Goal: Task Accomplishment & Management: Manage account settings

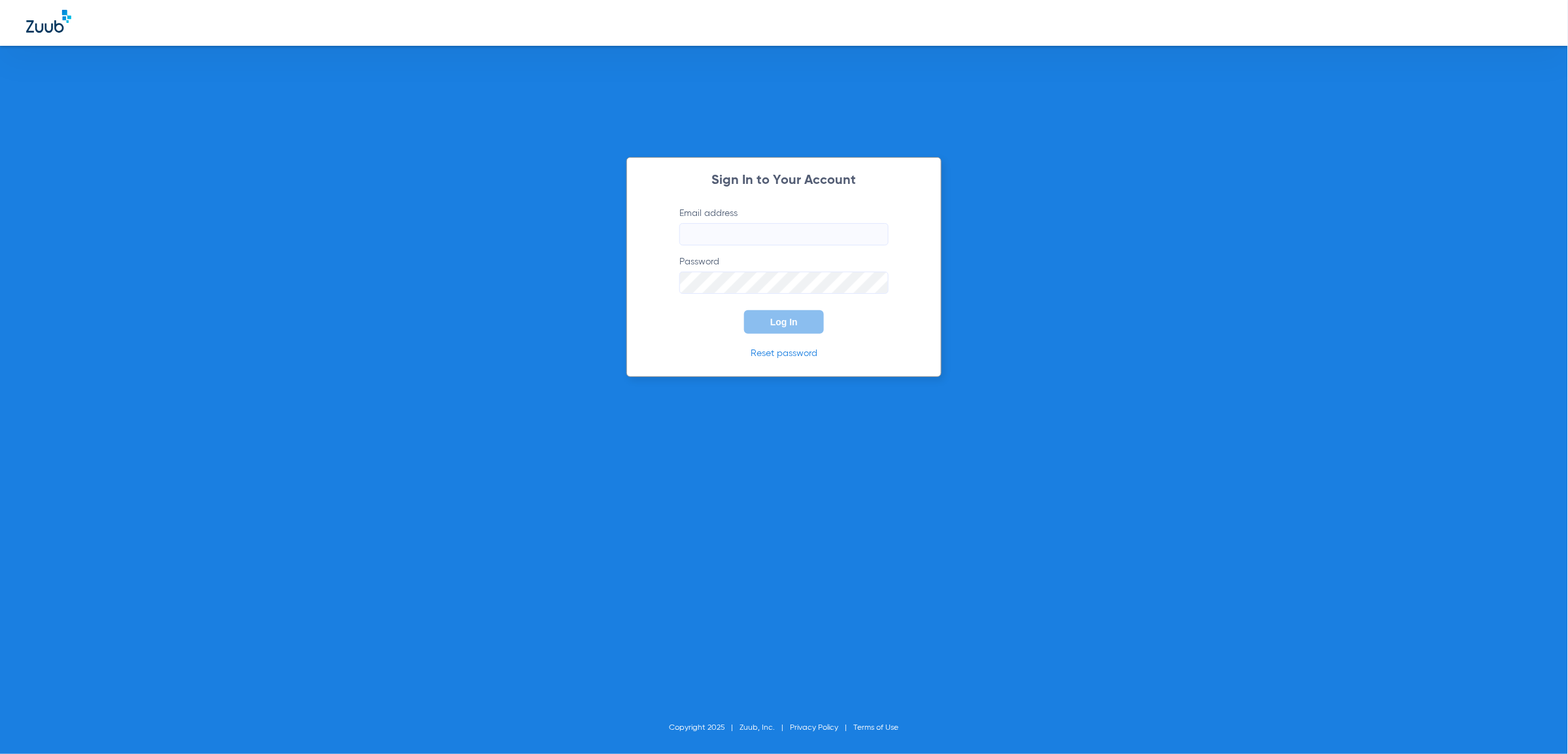
click at [803, 237] on input "Email address" at bounding box center [784, 234] width 209 height 22
type input "[PERSON_NAME][EMAIL_ADDRESS][PERSON_NAME][DOMAIN_NAME]"
click at [818, 325] on button "Log In" at bounding box center [784, 321] width 80 height 23
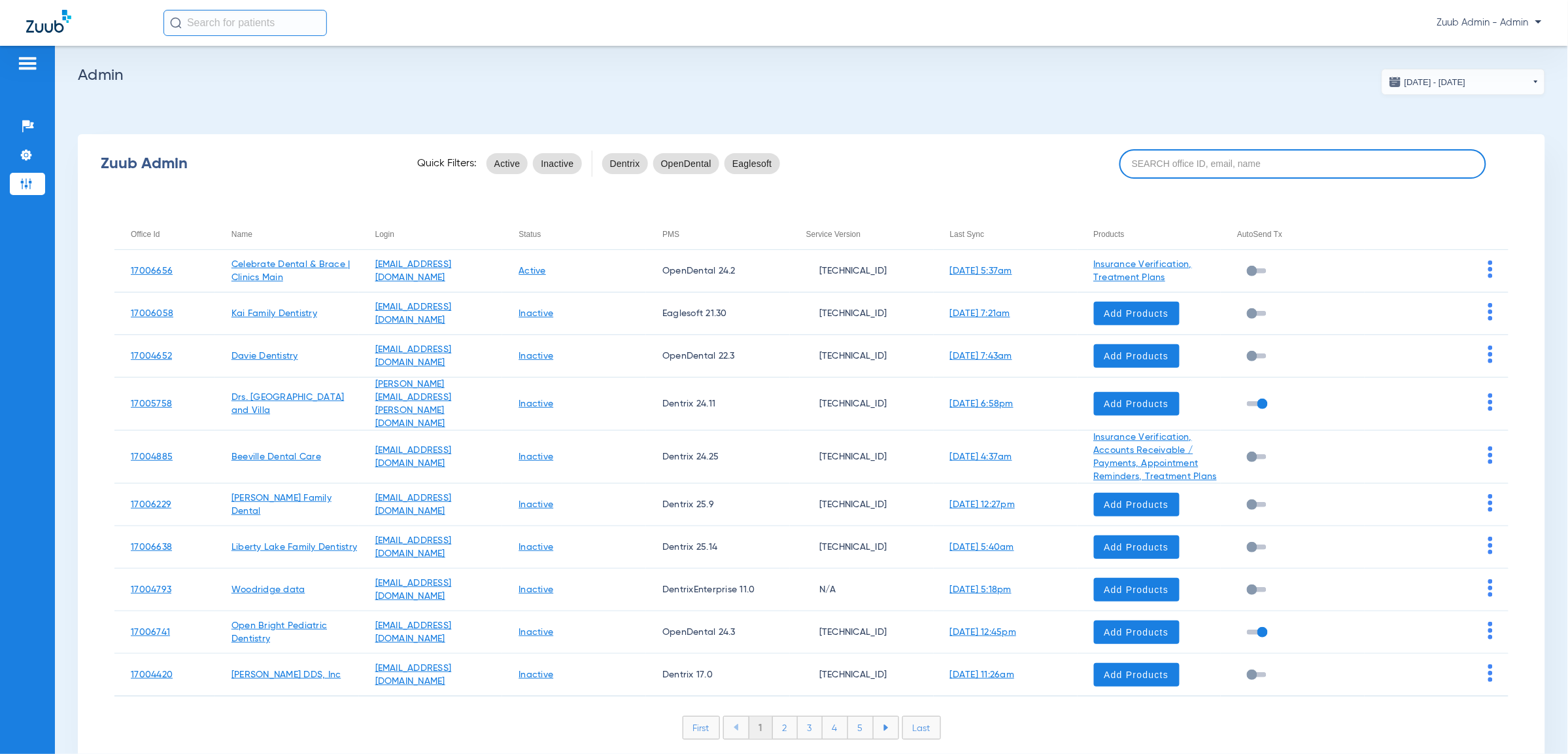
click at [1309, 156] on input at bounding box center [1303, 164] width 367 height 29
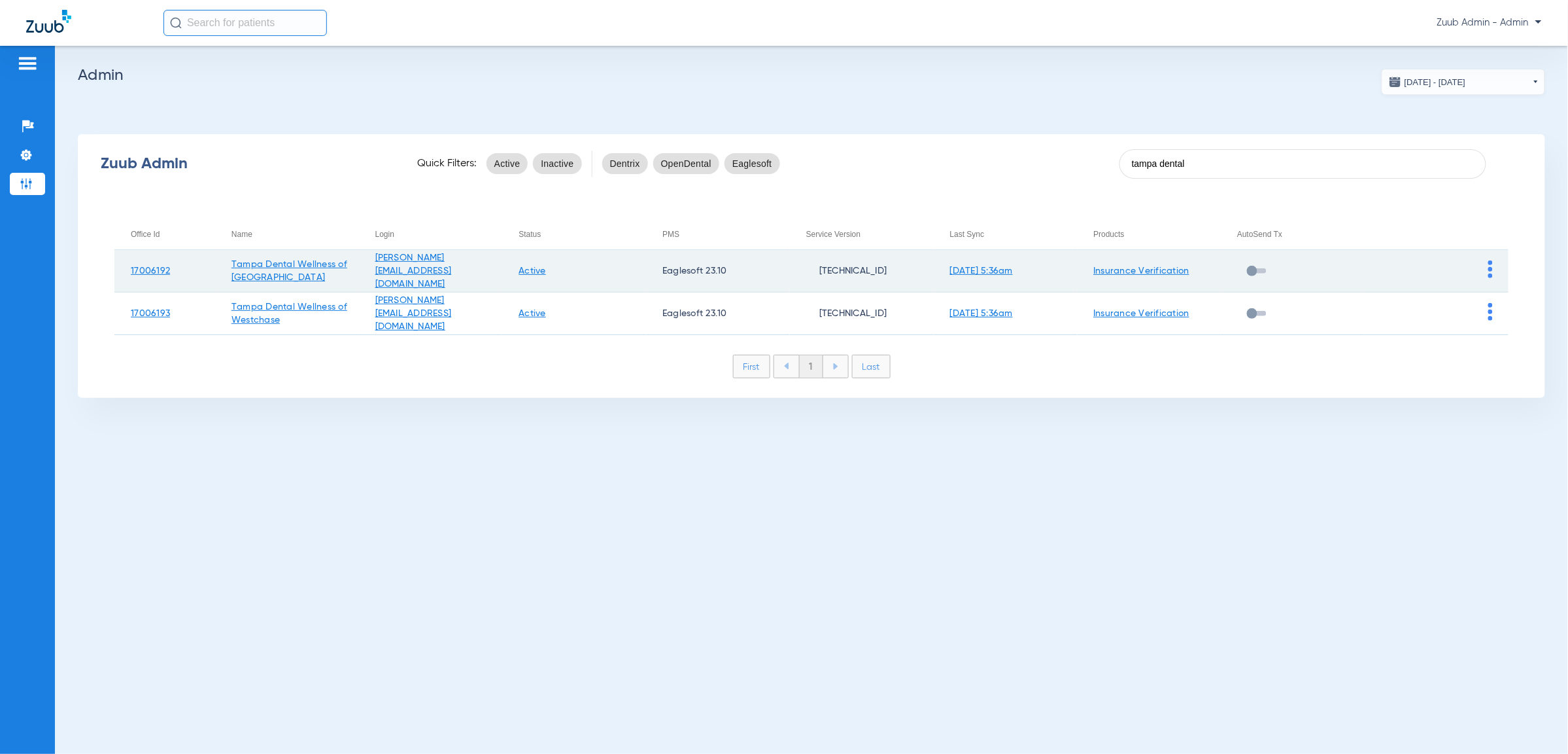
click at [1155, 273] on link "Insurance Verification" at bounding box center [1142, 271] width 96 height 9
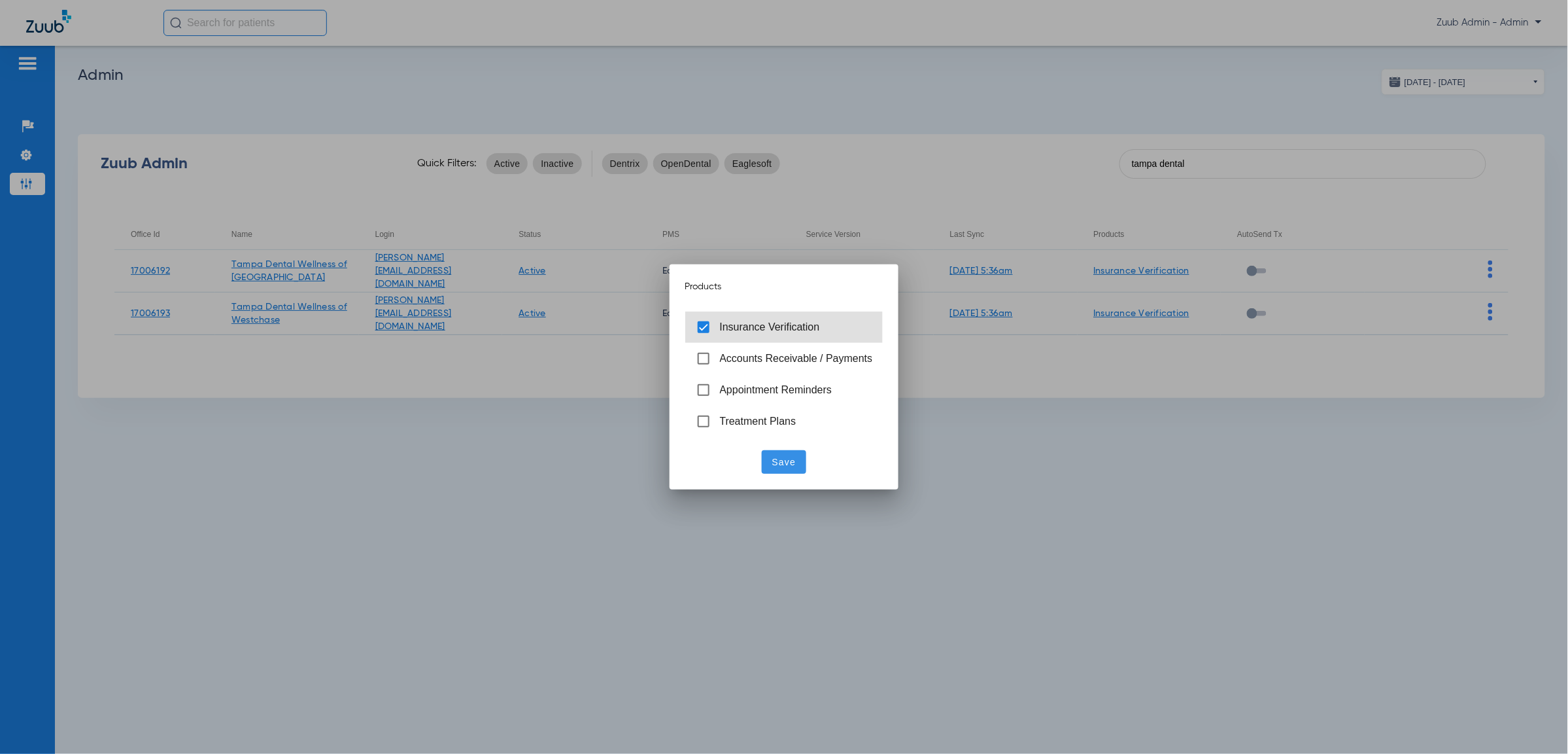
click at [750, 334] on span "Insurance Verification" at bounding box center [797, 327] width 153 height 14
drag, startPoint x: 797, startPoint y: 462, endPoint x: 790, endPoint y: 462, distance: 7.0
click at [798, 461] on span at bounding box center [784, 462] width 45 height 32
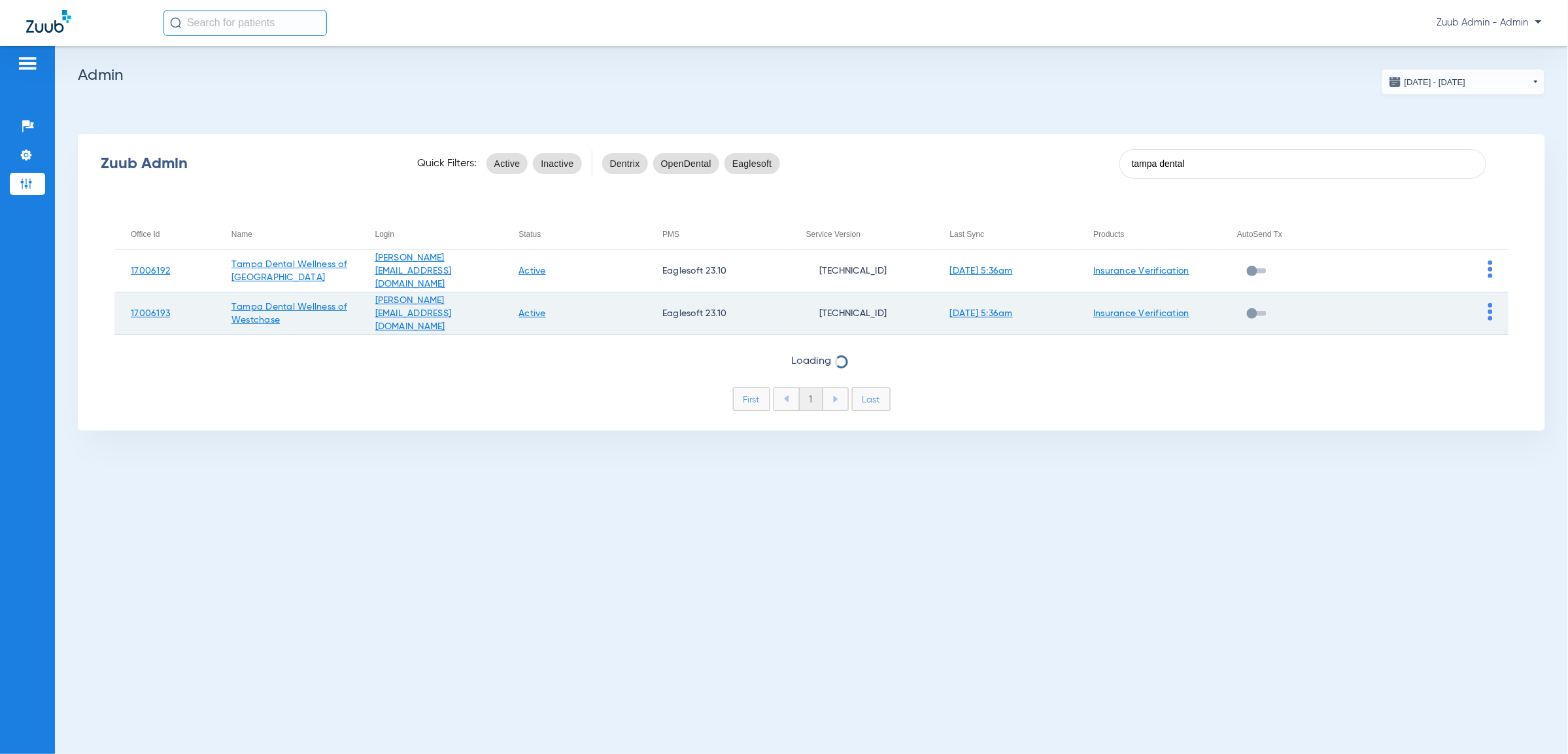
click at [1132, 309] on link "Insurance Verification" at bounding box center [1142, 313] width 96 height 9
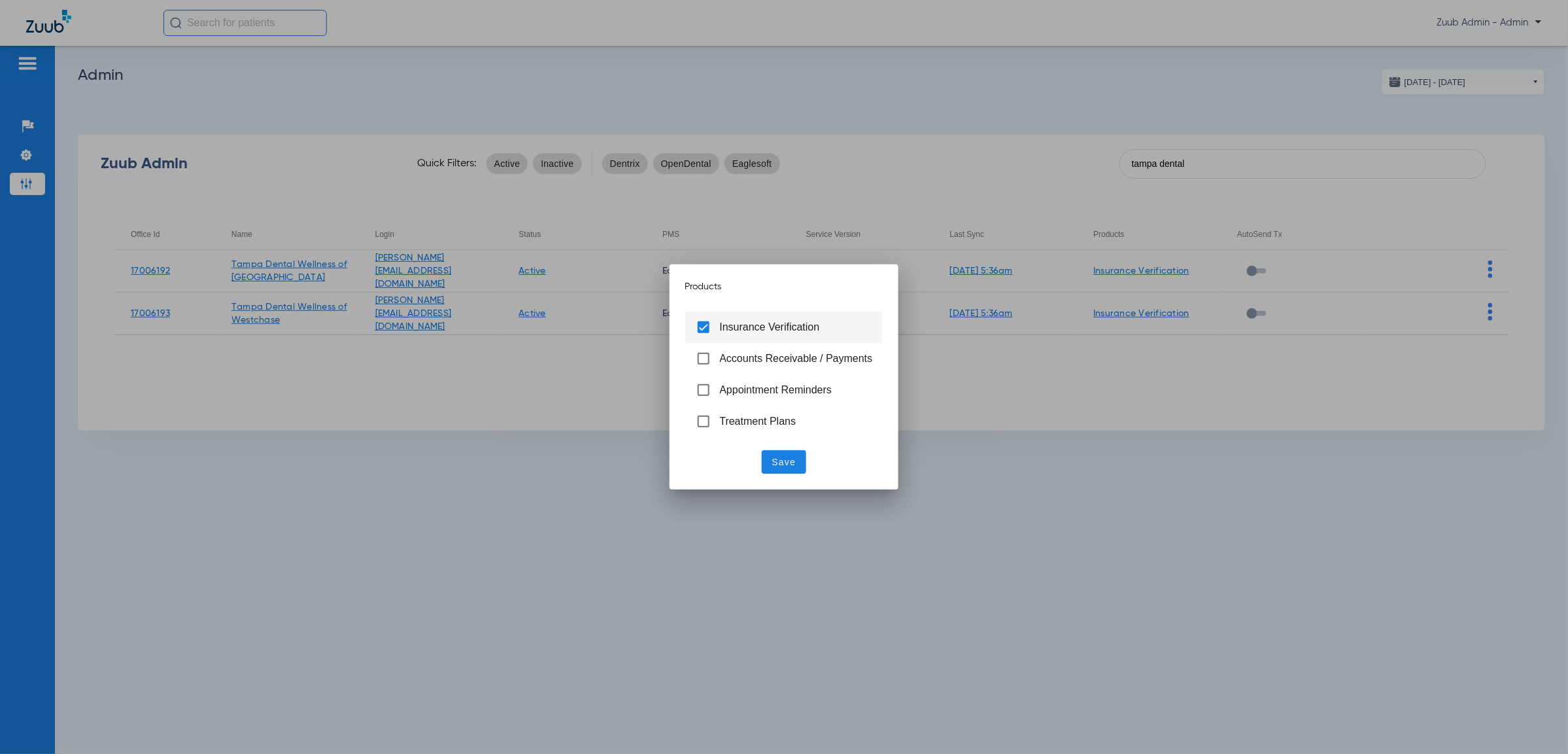
click at [791, 326] on span "Insurance Verification" at bounding box center [770, 326] width 100 height 11
drag, startPoint x: 784, startPoint y: 463, endPoint x: 794, endPoint y: 458, distance: 11.2
click at [788, 461] on span "Save" at bounding box center [784, 462] width 24 height 13
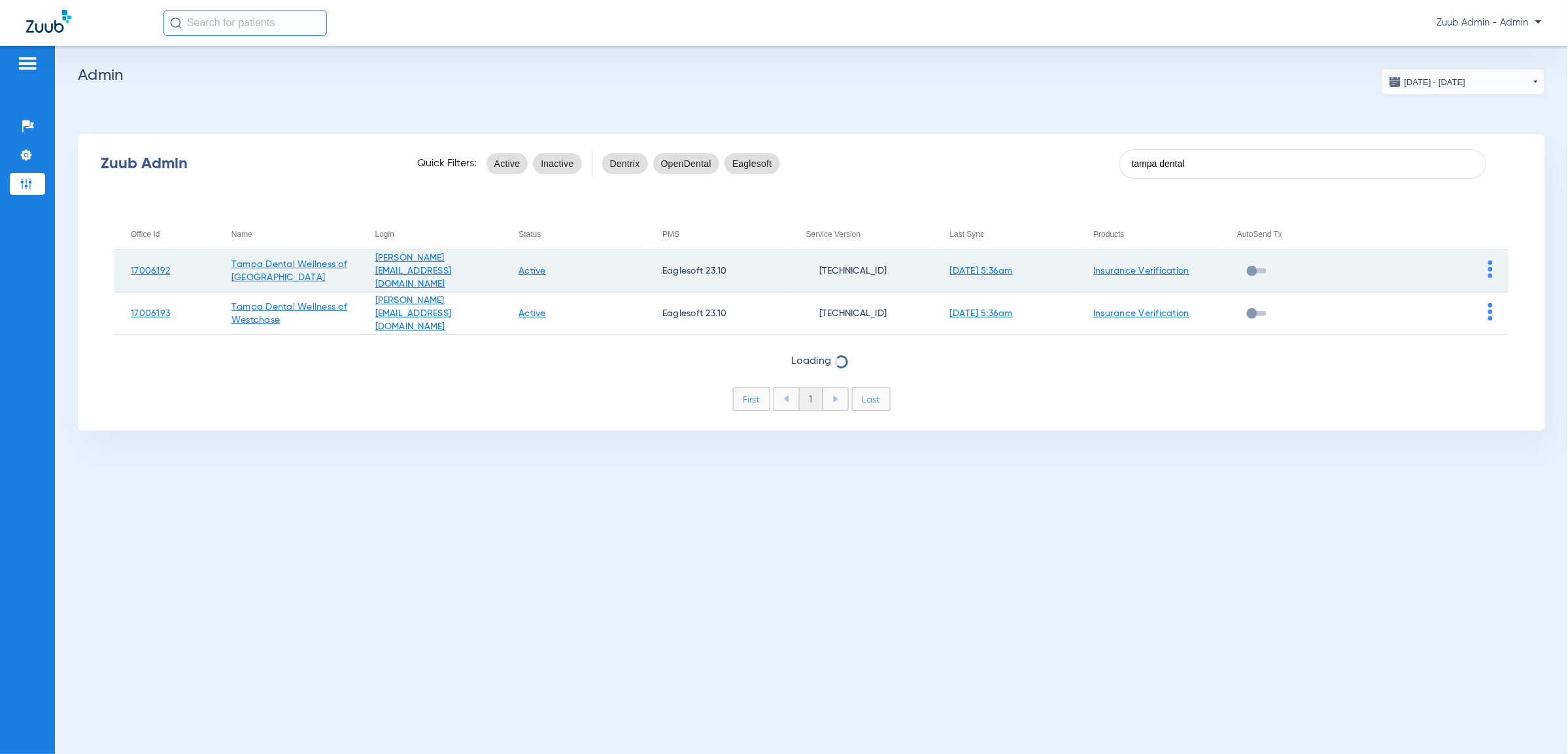
click at [1124, 267] on link "Insurance Verification" at bounding box center [1142, 271] width 96 height 9
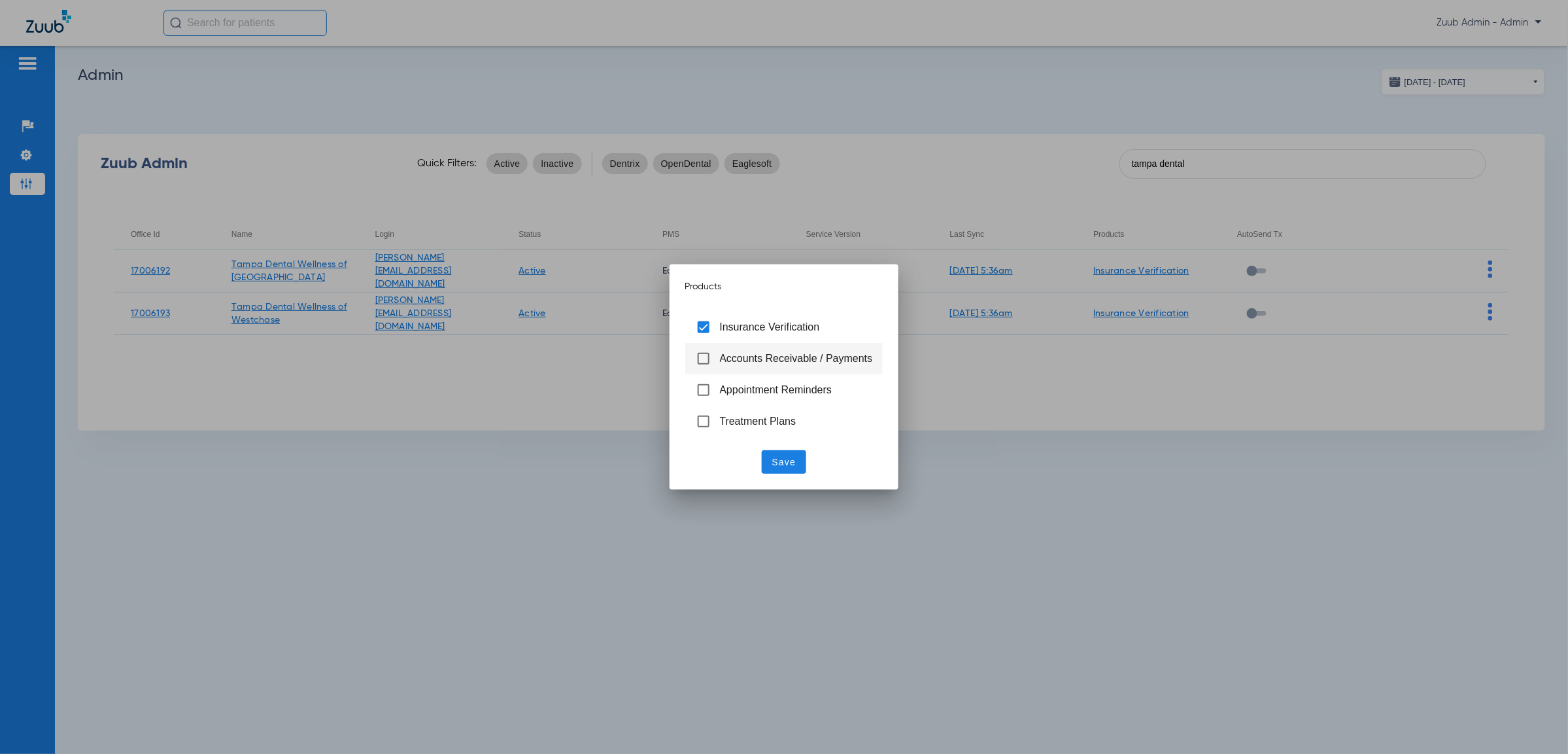
click at [778, 321] on span "Insurance Verification" at bounding box center [770, 326] width 100 height 11
click at [790, 467] on span "Save" at bounding box center [784, 462] width 24 height 13
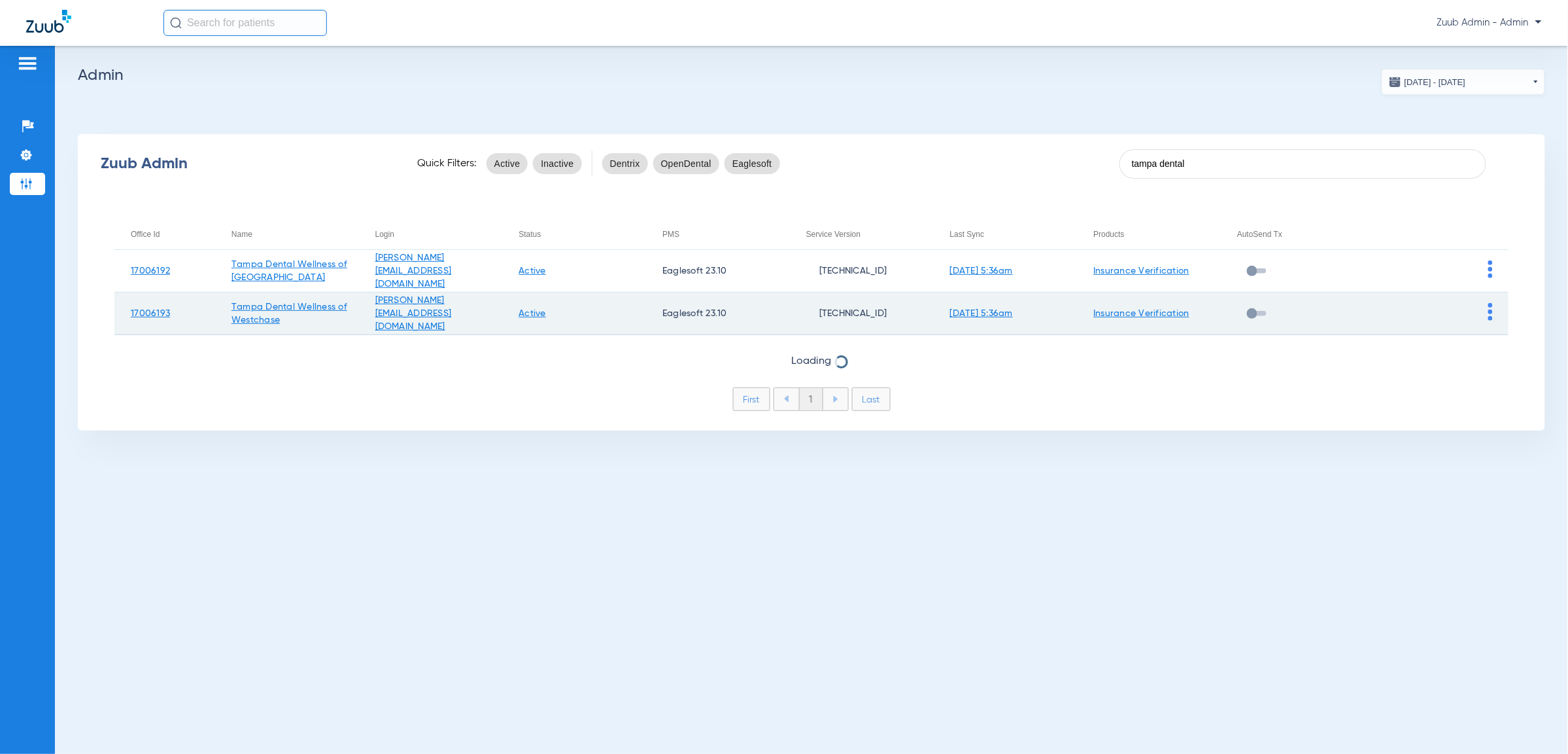
click at [1165, 316] on link "Insurance Verification" at bounding box center [1142, 313] width 96 height 9
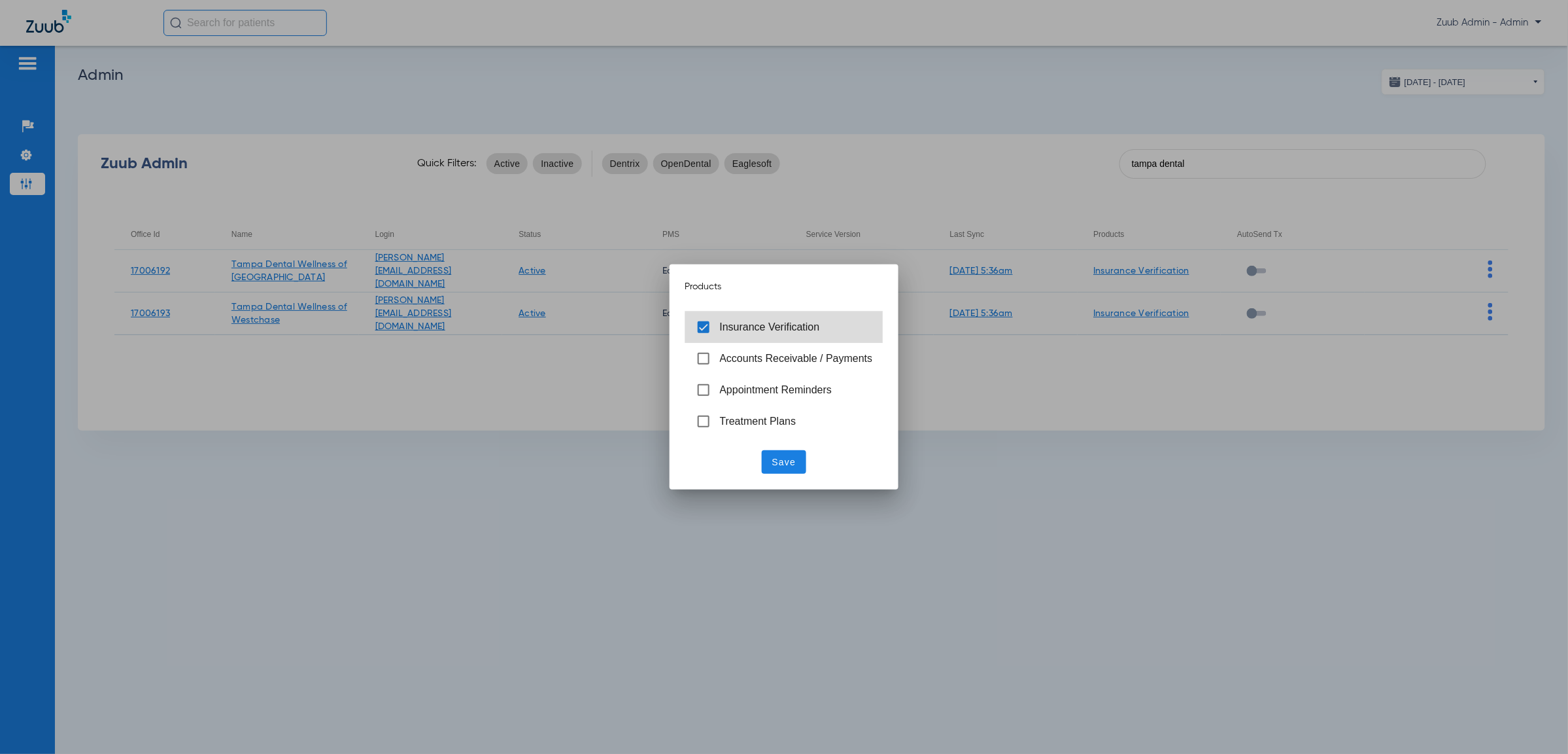
click at [838, 333] on span "Insurance Verification" at bounding box center [797, 327] width 153 height 14
click at [790, 458] on span "Save" at bounding box center [784, 462] width 24 height 13
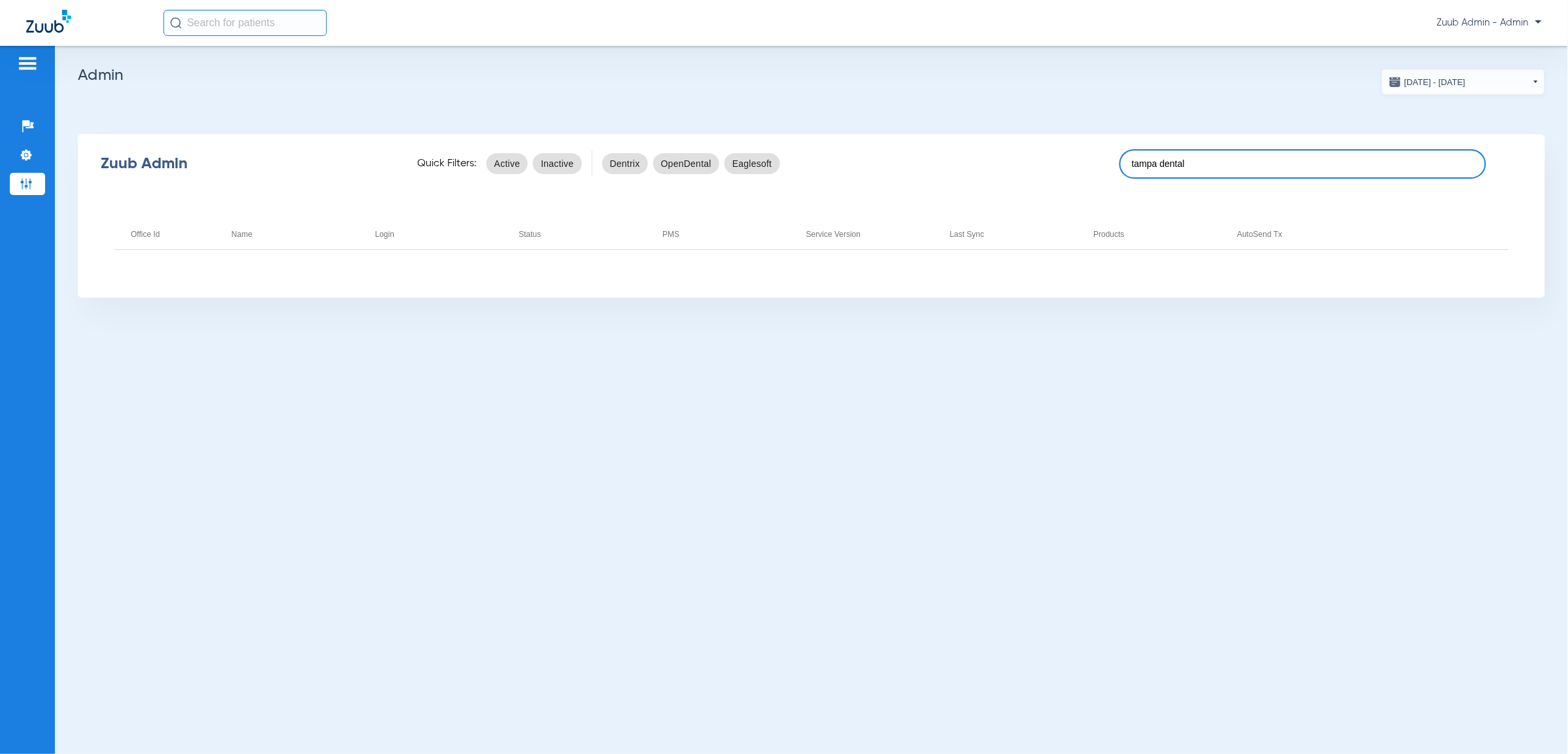
click at [1189, 174] on input "tampa dental" at bounding box center [1303, 164] width 367 height 29
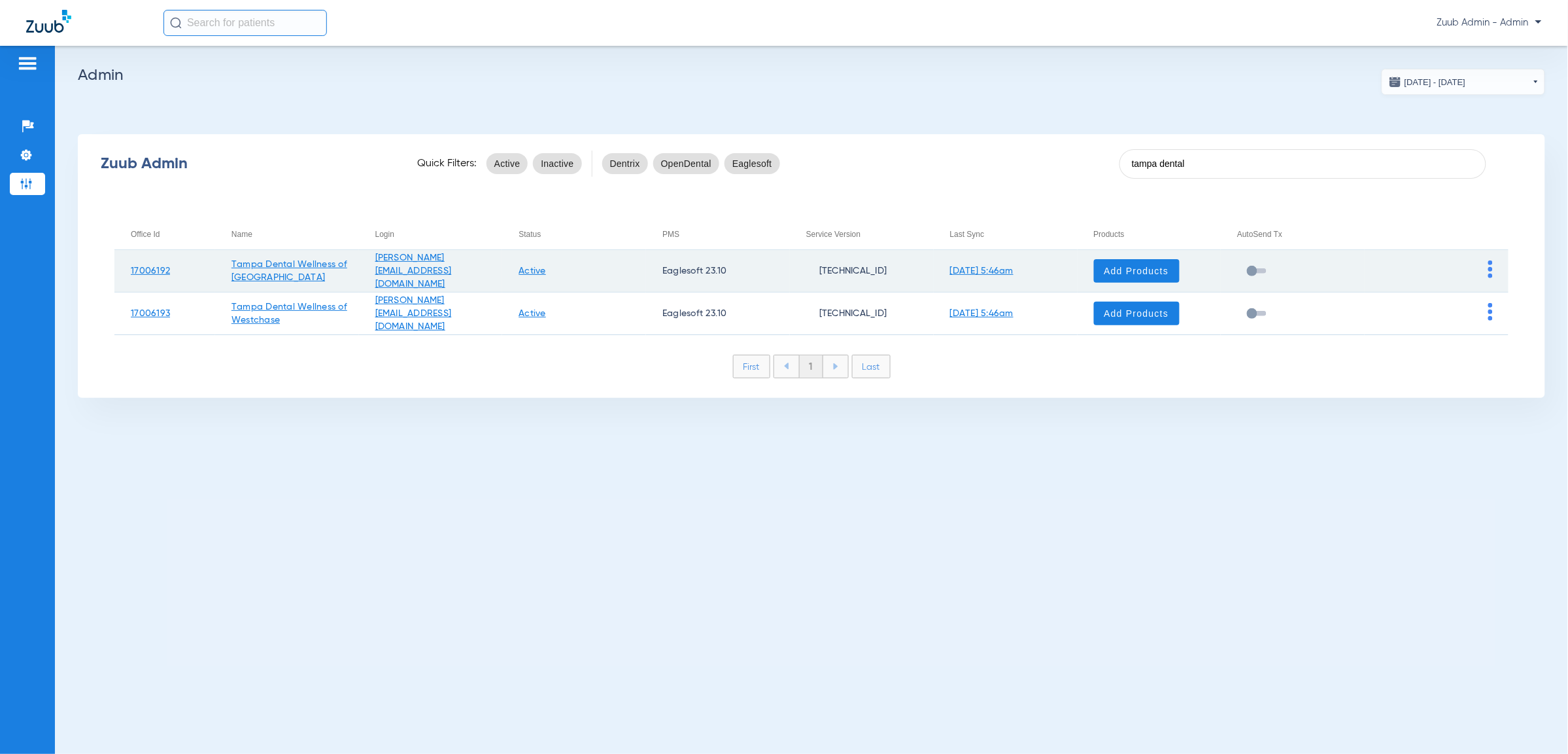
click at [546, 272] on link "Active" at bounding box center [532, 271] width 27 height 9
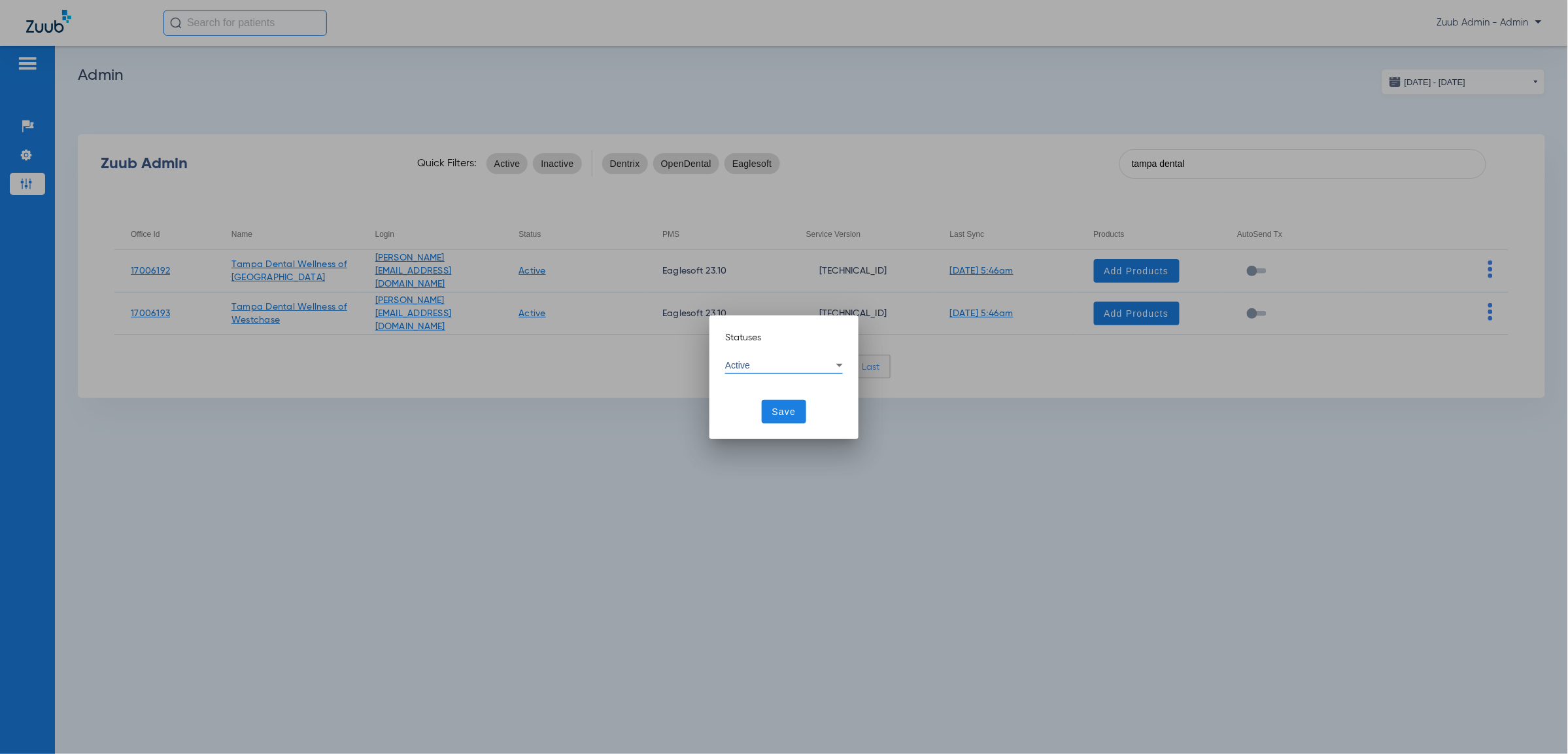
click at [778, 360] on div "Active" at bounding box center [781, 365] width 111 height 9
click at [786, 422] on mat-option "Inactive" at bounding box center [784, 428] width 118 height 22
click at [789, 418] on button "Save" at bounding box center [784, 411] width 45 height 23
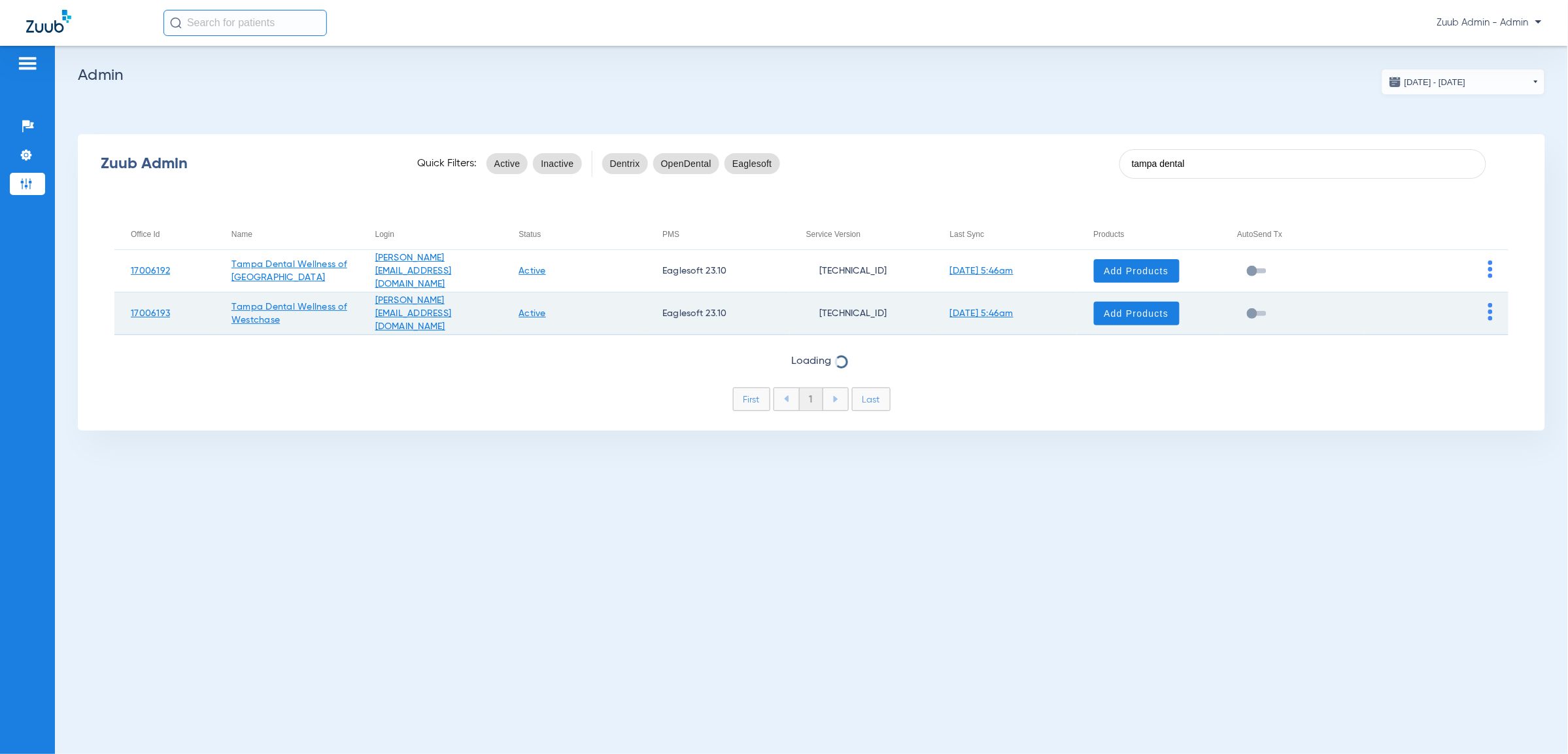
click at [546, 315] on link "Active" at bounding box center [532, 313] width 27 height 9
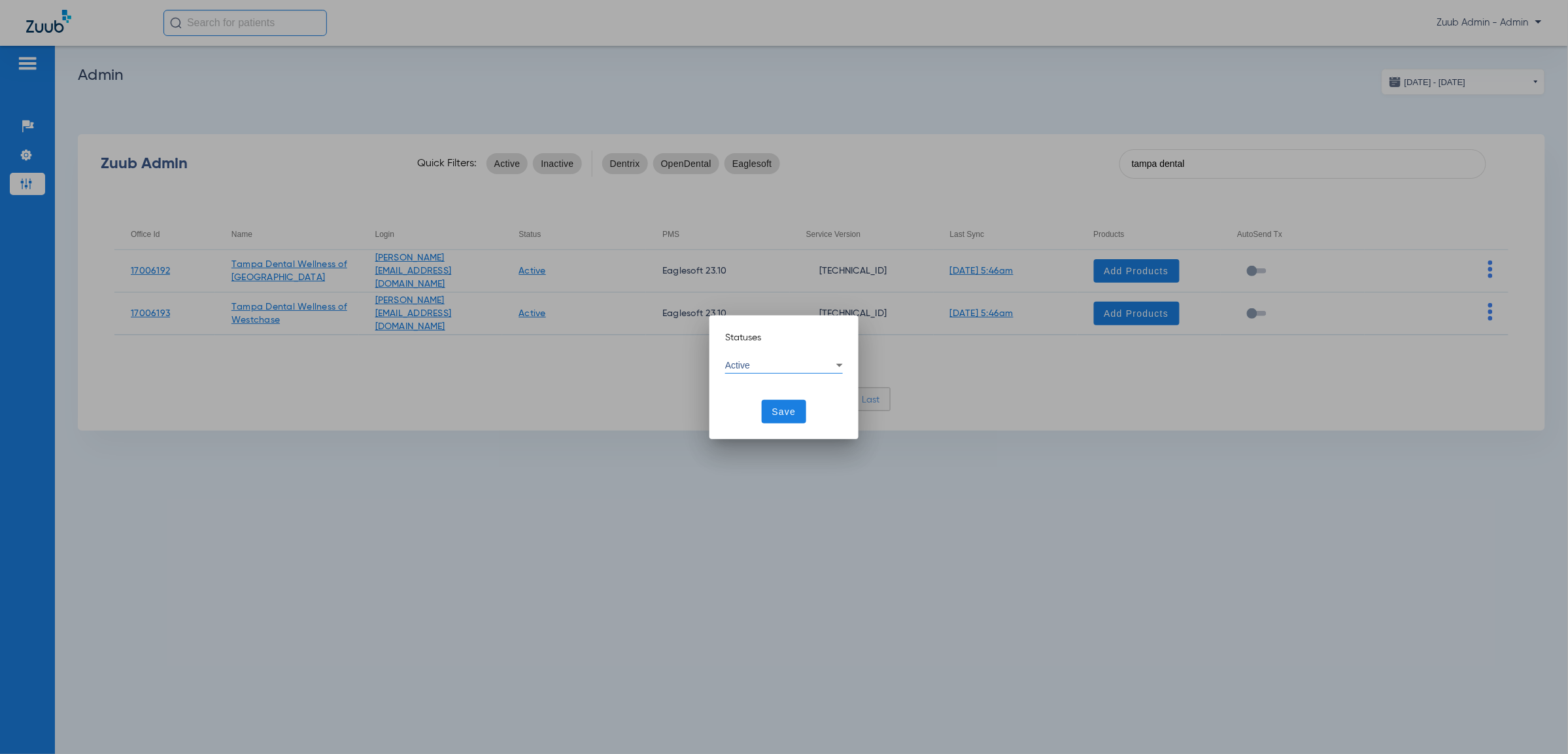
click at [799, 361] on div "Active" at bounding box center [781, 365] width 111 height 9
click at [794, 418] on mat-option "Inactive" at bounding box center [784, 428] width 118 height 22
click at [794, 417] on span "Save" at bounding box center [784, 412] width 24 height 13
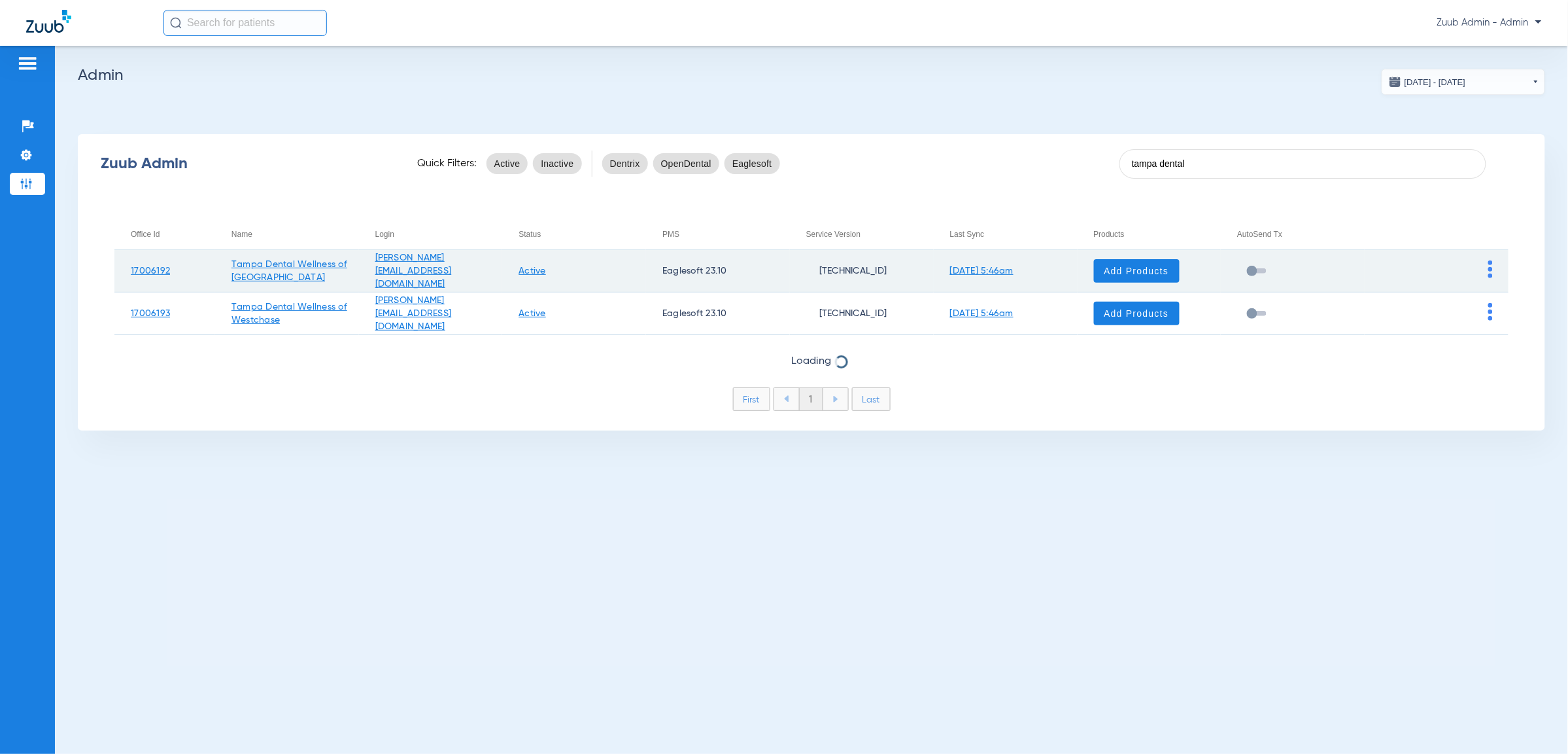
click at [546, 267] on link "Active" at bounding box center [532, 271] width 27 height 9
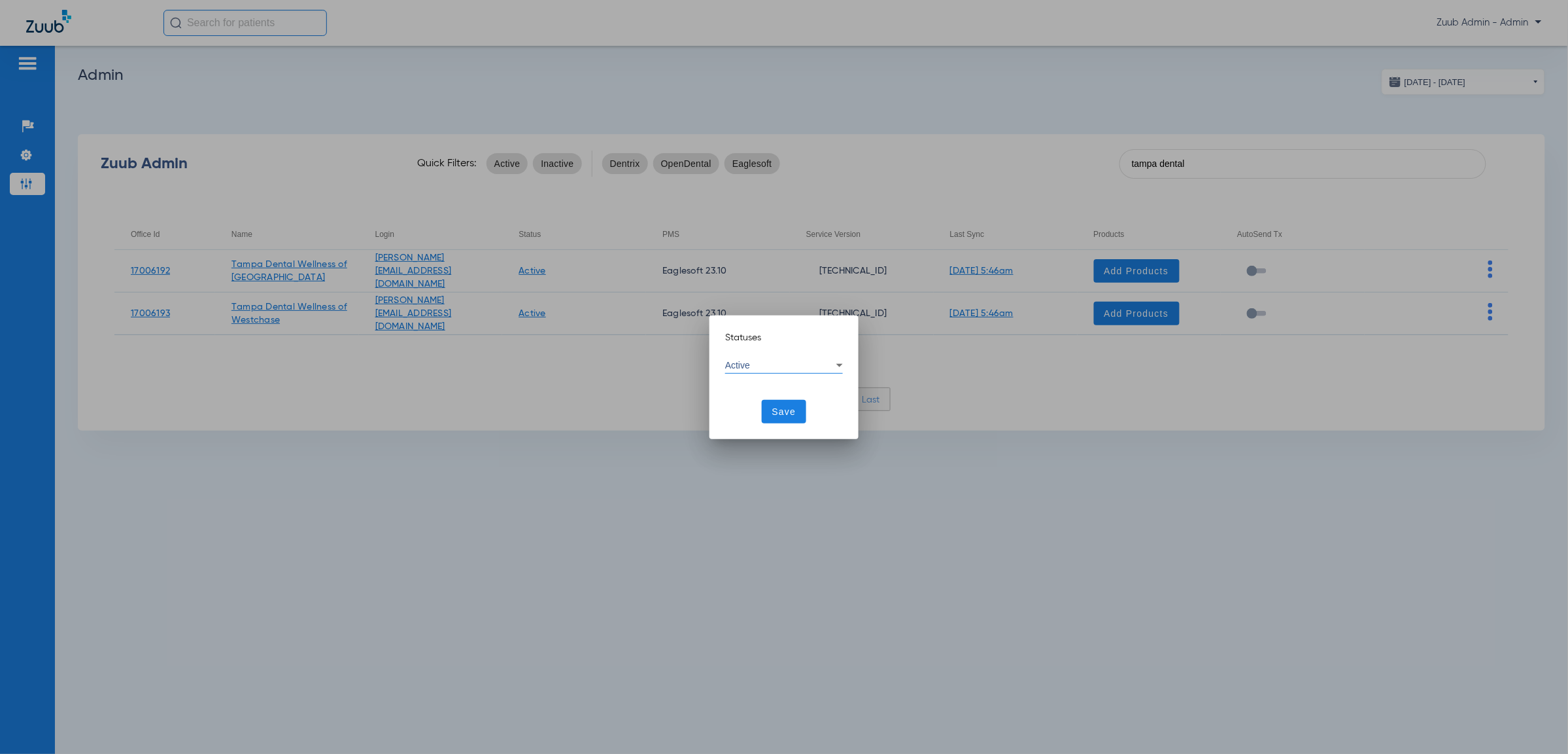
click at [802, 370] on div "Active" at bounding box center [784, 365] width 118 height 16
click at [788, 427] on mat-option "Inactive" at bounding box center [784, 428] width 118 height 22
drag, startPoint x: 791, startPoint y: 415, endPoint x: 779, endPoint y: 407, distance: 14.4
click at [790, 415] on span "Save" at bounding box center [784, 412] width 24 height 13
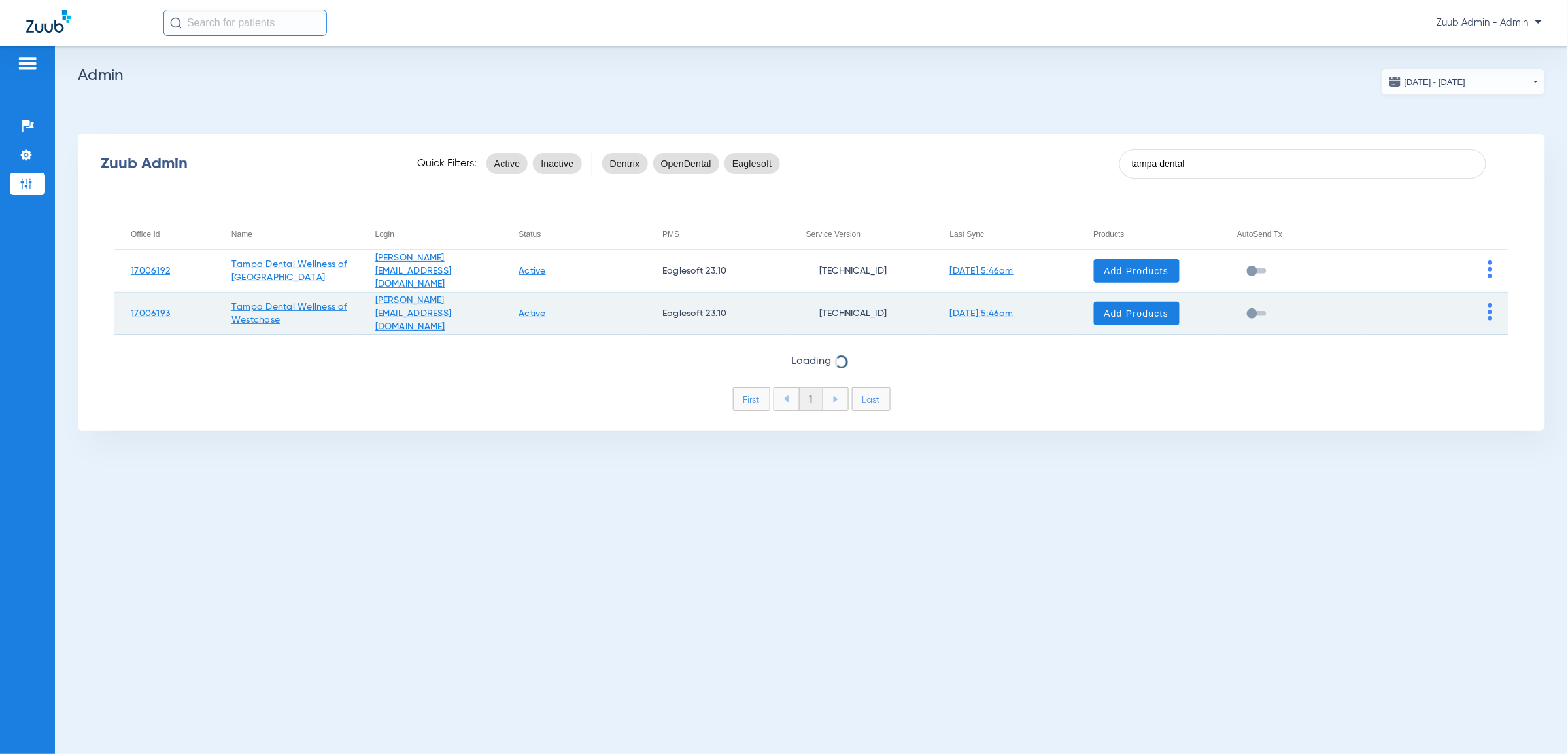
click at [546, 311] on link "Active" at bounding box center [532, 313] width 27 height 9
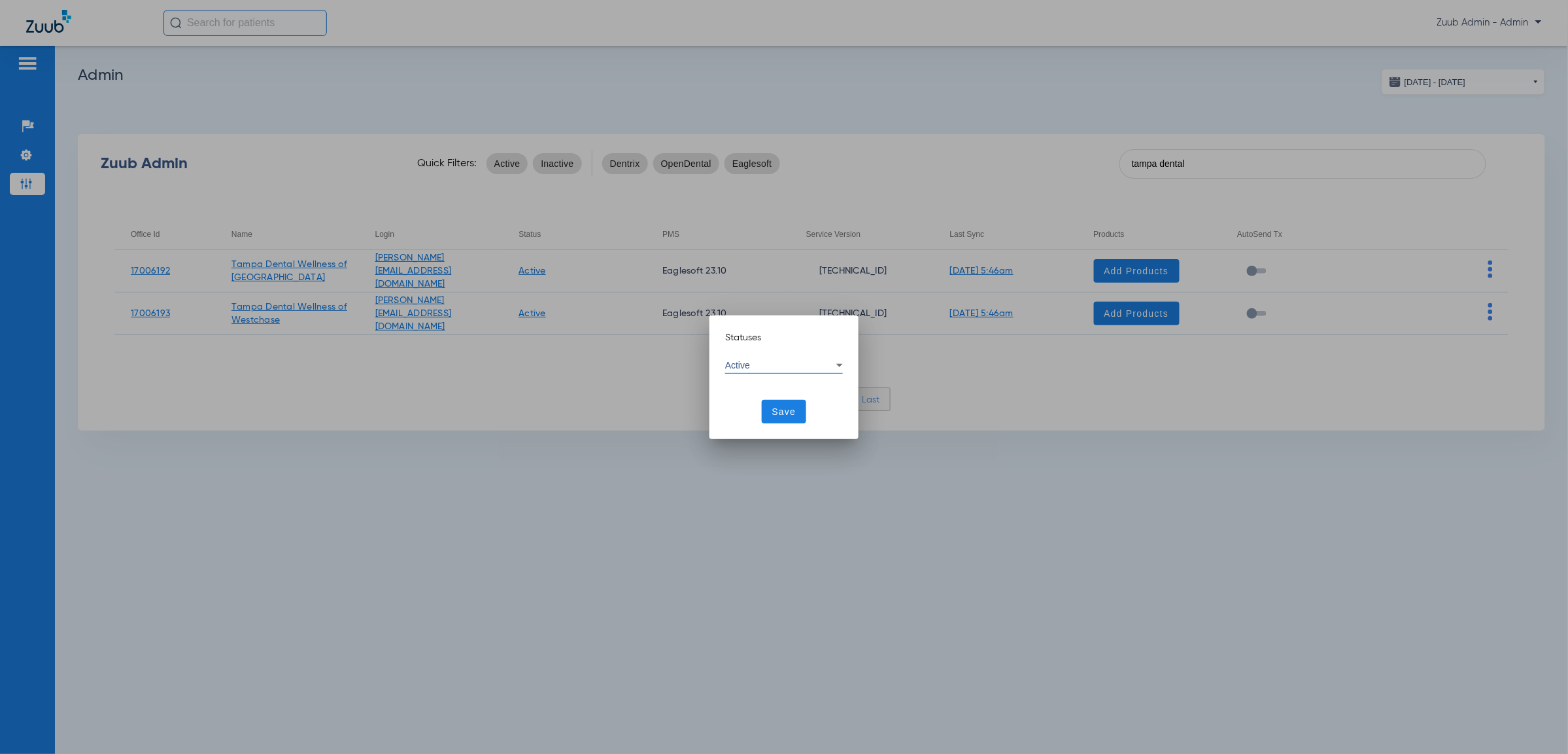
click at [773, 360] on div "Active" at bounding box center [781, 365] width 111 height 9
drag, startPoint x: 774, startPoint y: 424, endPoint x: 782, endPoint y: 424, distance: 8.0
click at [775, 424] on mat-option "Inactive" at bounding box center [784, 428] width 118 height 22
drag, startPoint x: 782, startPoint y: 424, endPoint x: 707, endPoint y: 338, distance: 114.1
click at [782, 424] on span at bounding box center [784, 412] width 45 height 32
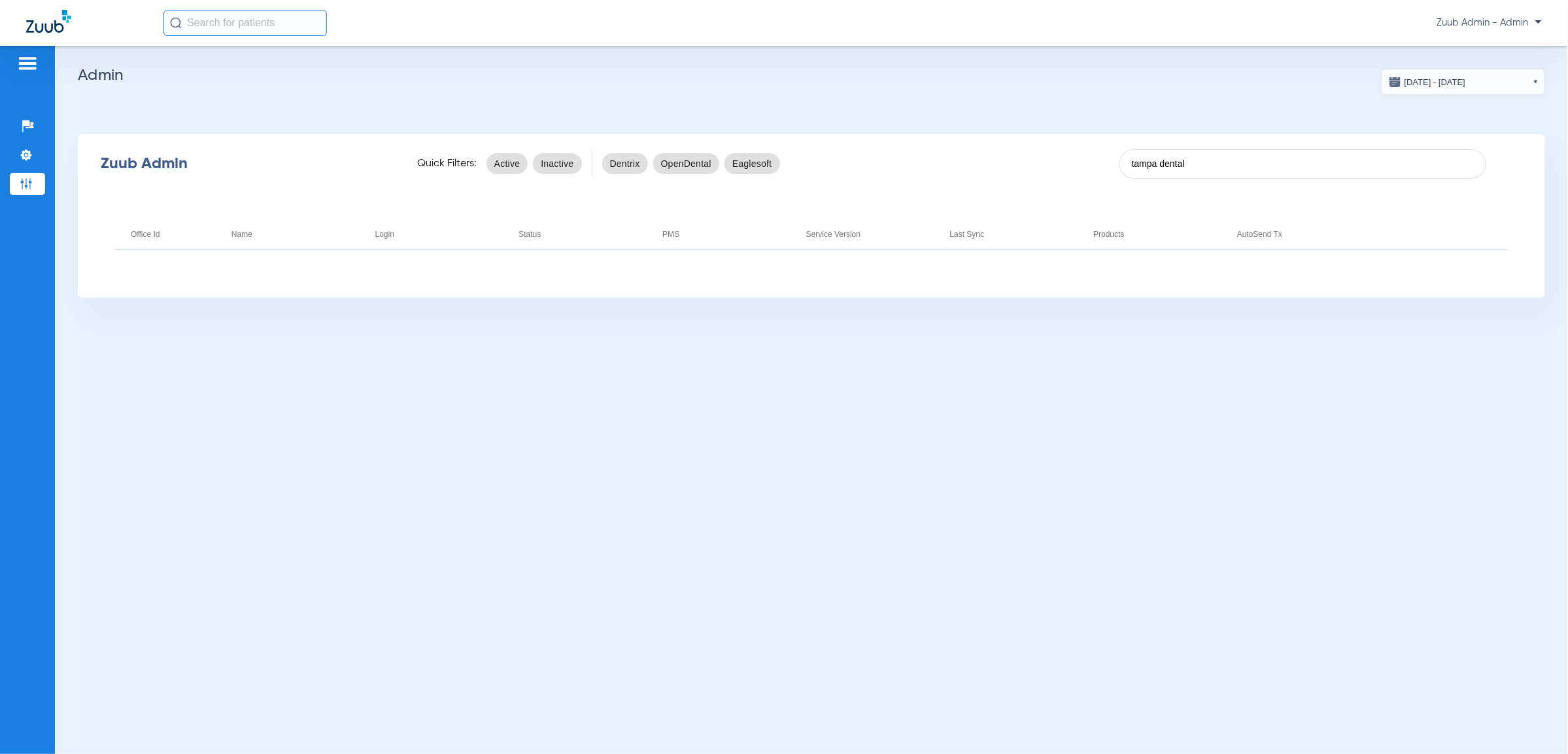
drag, startPoint x: 1205, startPoint y: 160, endPoint x: 1071, endPoint y: 156, distance: 134.1
click at [1071, 156] on div "Zuub Admin Quick Filters: Active Inactive Dentrix OpenDental Eaglesoft tampa de…" at bounding box center [812, 163] width 1468 height 52
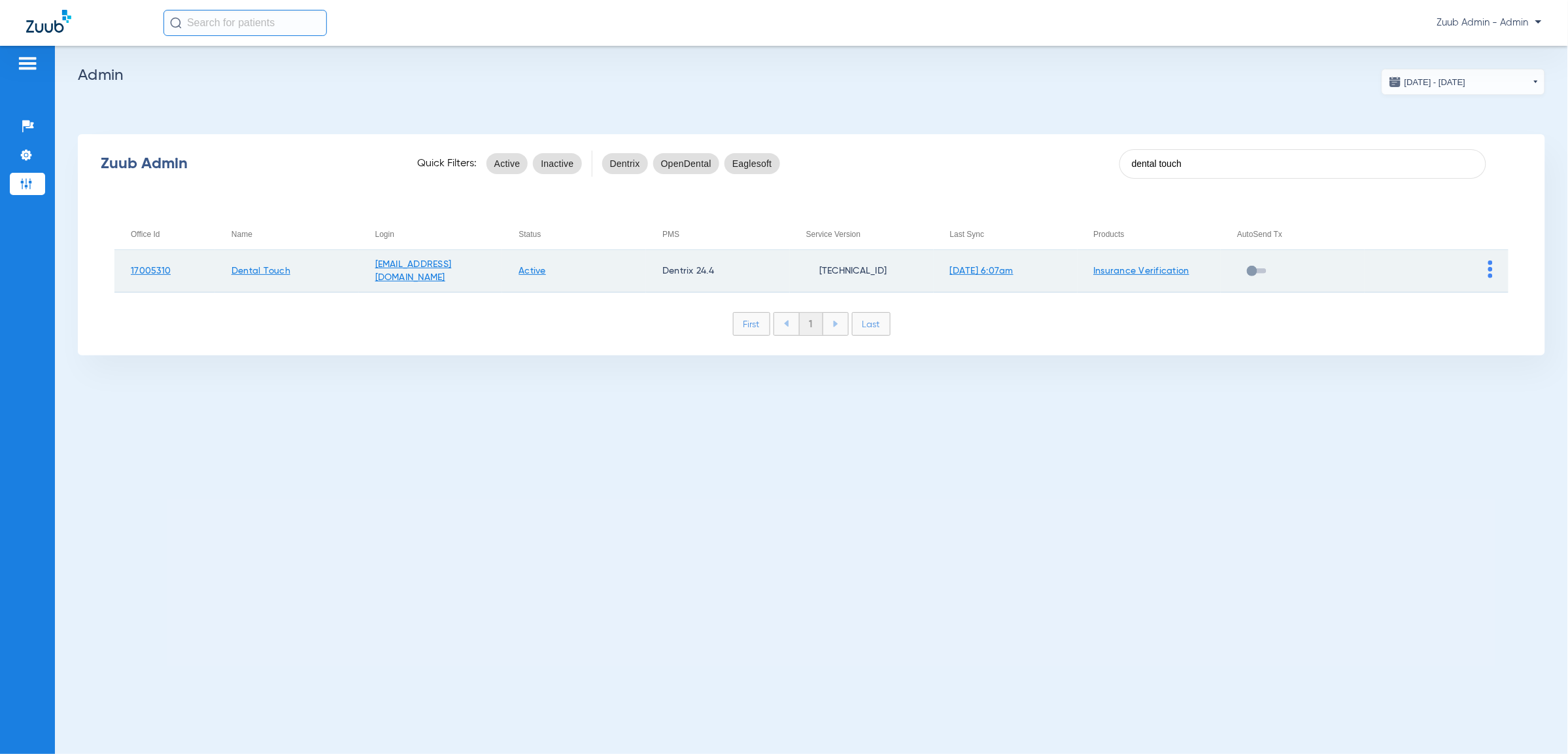
type input "dental touch"
click at [1137, 275] on link "Insurance Verification" at bounding box center [1142, 271] width 96 height 9
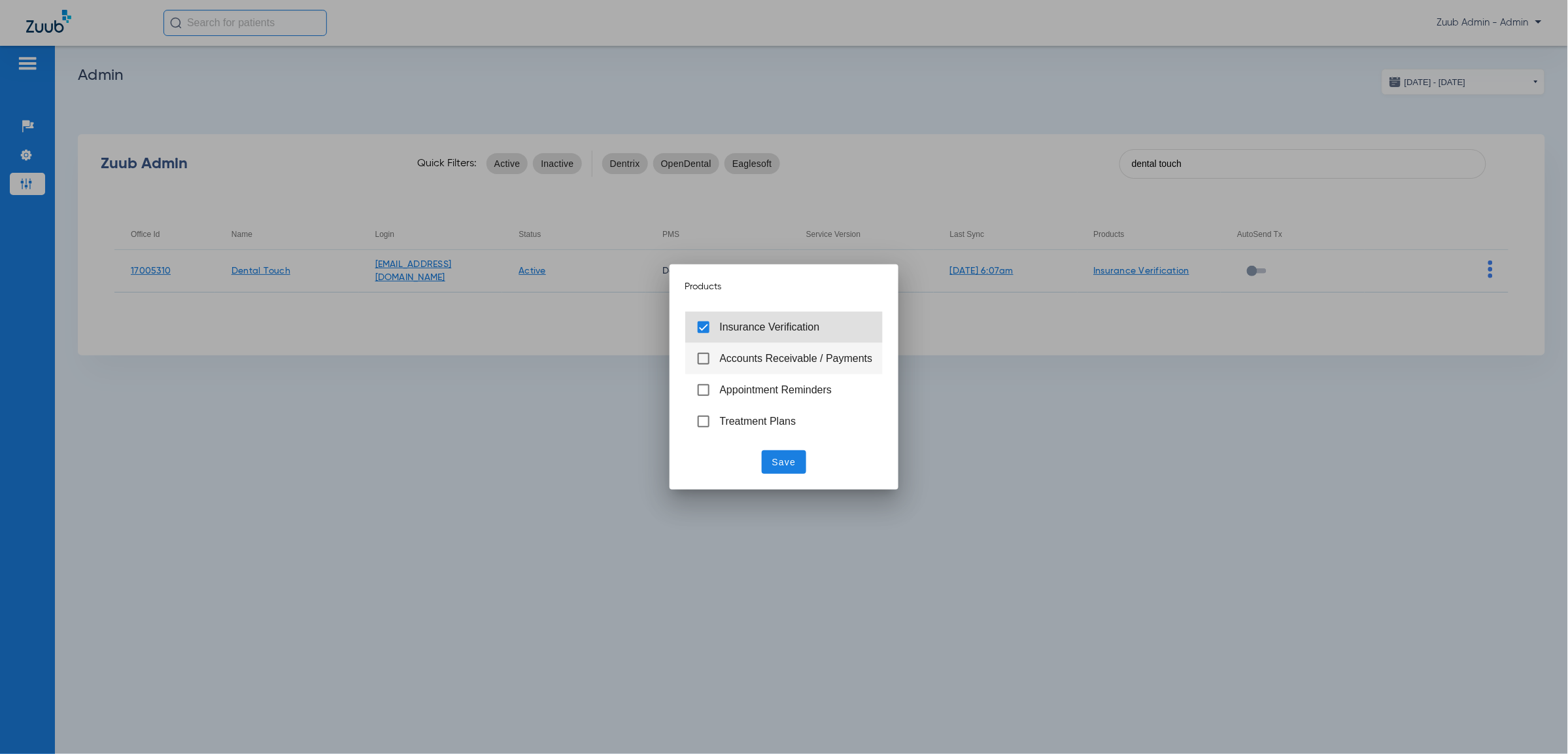
click at [752, 335] on mat-list-option "Insurance Verification" at bounding box center [784, 327] width 198 height 32
click at [784, 458] on span "Save" at bounding box center [784, 462] width 24 height 13
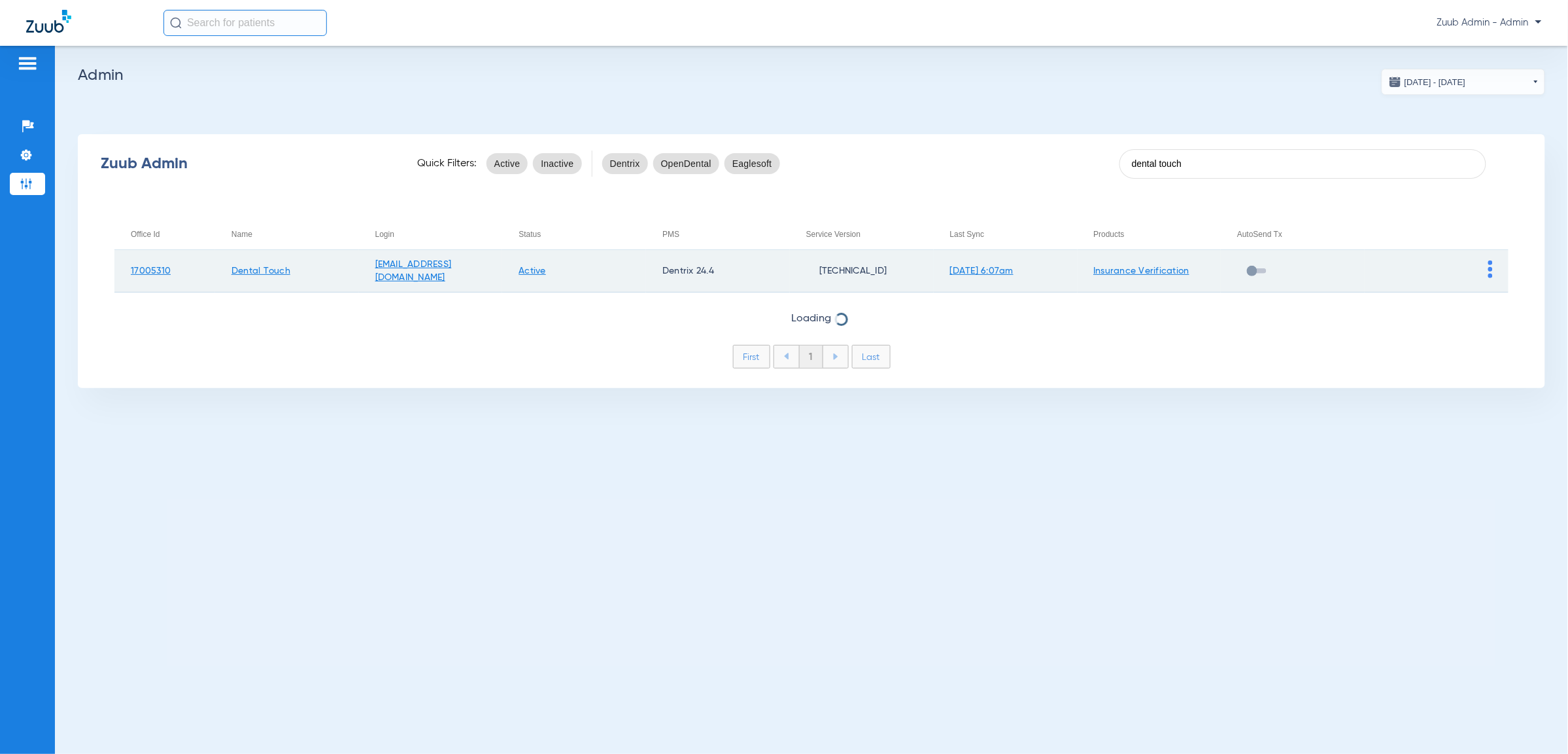
click at [1106, 279] on td "Insurance Verification" at bounding box center [1150, 271] width 144 height 42
click at [1128, 267] on link "Insurance Verification" at bounding box center [1142, 271] width 96 height 9
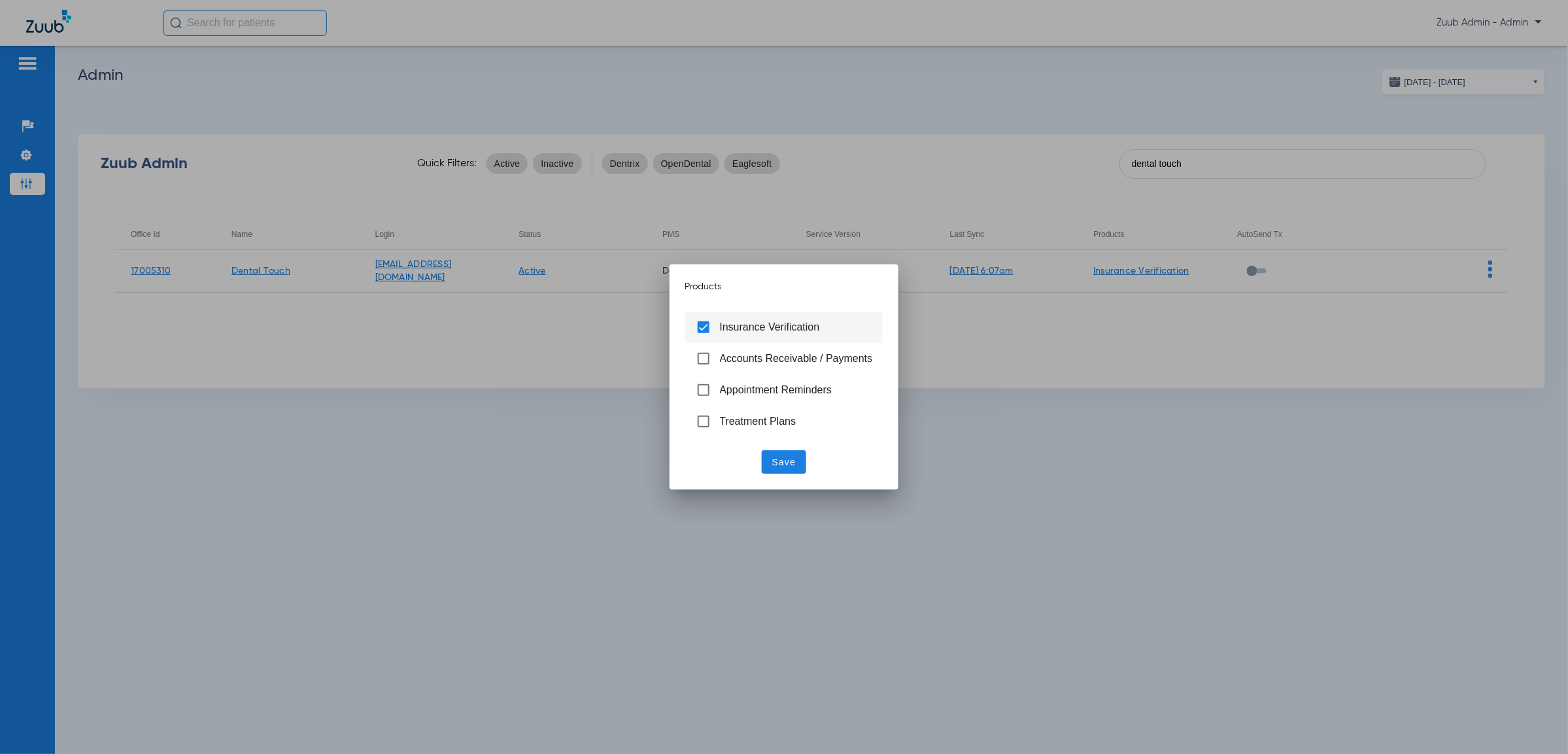
drag, startPoint x: 804, startPoint y: 311, endPoint x: 809, endPoint y: 318, distance: 8.6
click at [806, 313] on mat-list-option "Insurance Verification" at bounding box center [784, 327] width 198 height 32
click at [794, 458] on span "Save" at bounding box center [784, 462] width 24 height 13
